Goal: Task Accomplishment & Management: Use online tool/utility

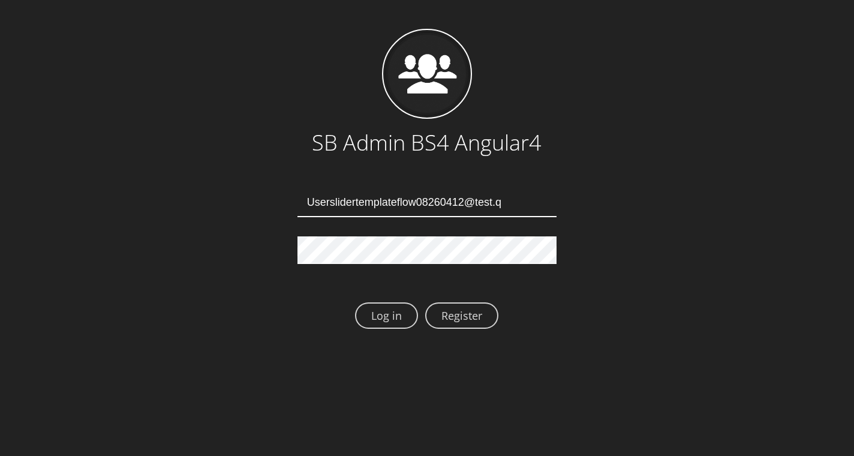
type input "Userslidertemplateflow08260412@test.qa"
type input "Userslidertemplateflow08260416@test.qa"
